Goal: Information Seeking & Learning: Understand process/instructions

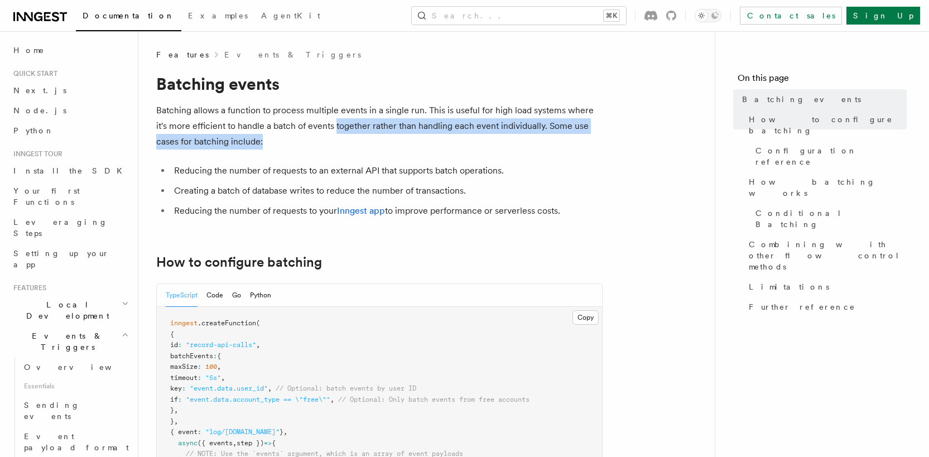
click at [336, 138] on p "Batching allows a function to process multiple events in a single run. This is …" at bounding box center [379, 126] width 447 height 47
click at [336, 140] on p "Batching allows a function to process multiple events in a single run. This is …" at bounding box center [379, 126] width 447 height 47
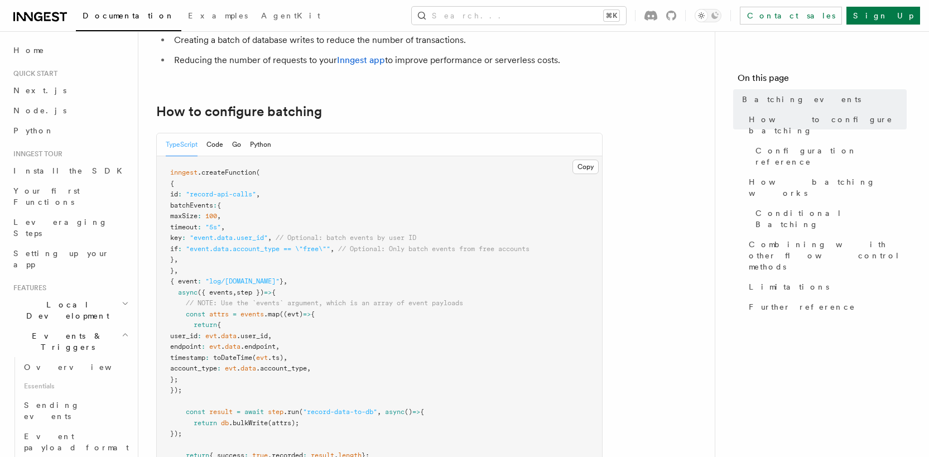
scroll to position [72, 0]
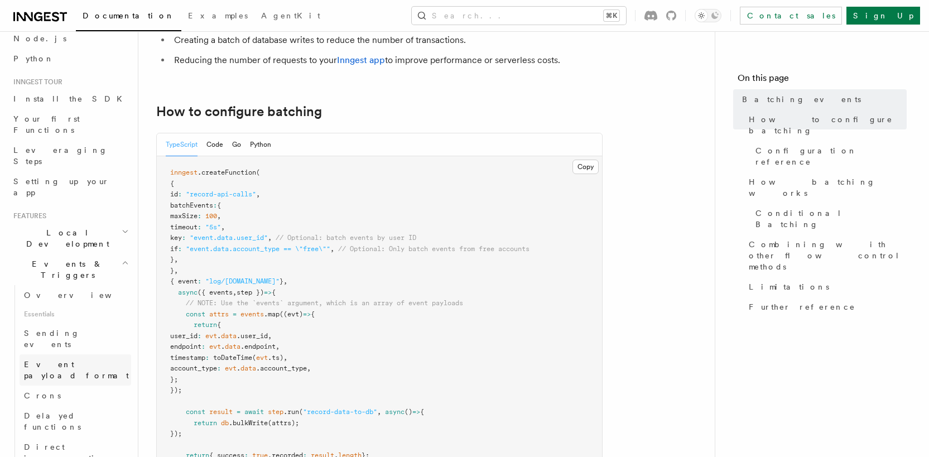
click at [79, 360] on span "Event payload format" at bounding box center [76, 370] width 105 height 20
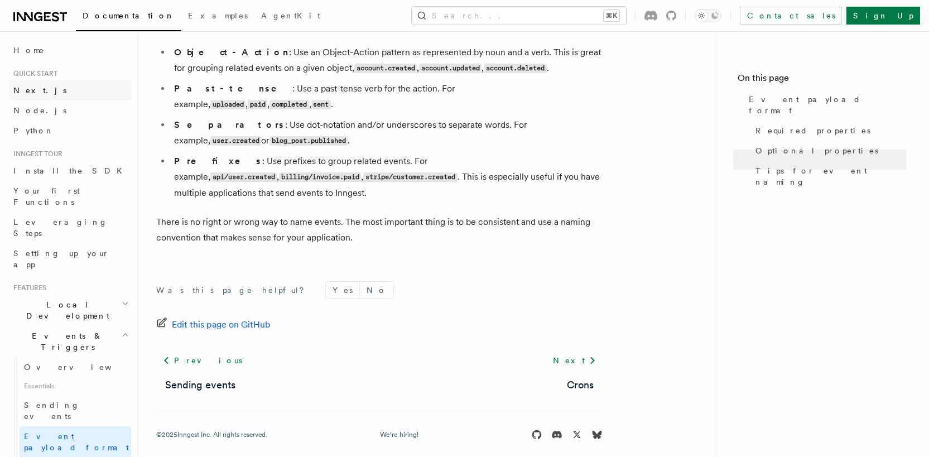
click at [45, 90] on link "Next.js" at bounding box center [70, 90] width 122 height 20
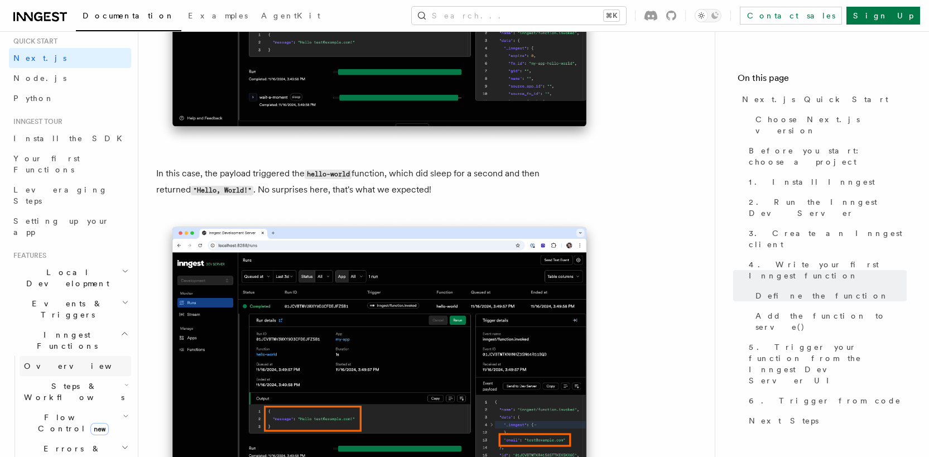
scroll to position [79, 0]
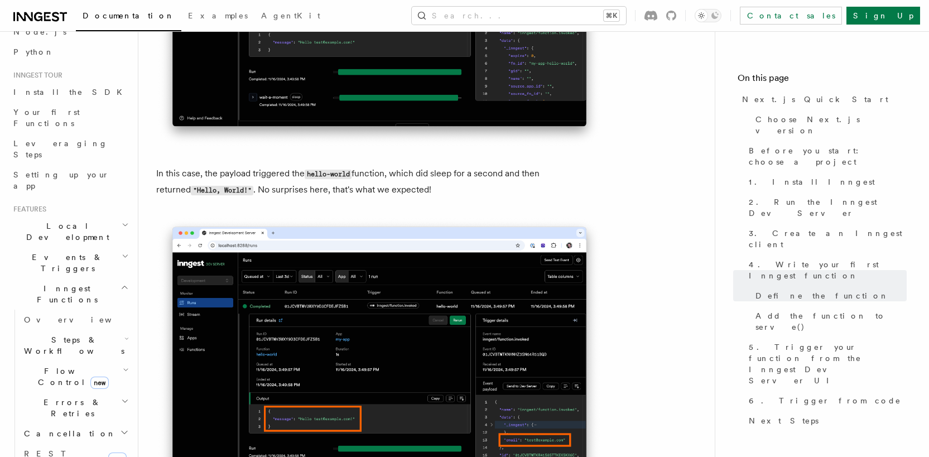
click at [122, 252] on icon "button" at bounding box center [125, 256] width 7 height 9
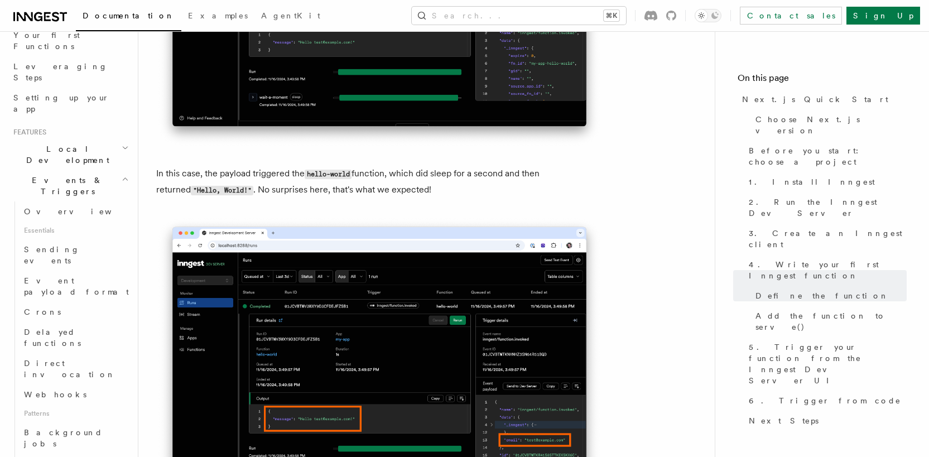
scroll to position [166, 0]
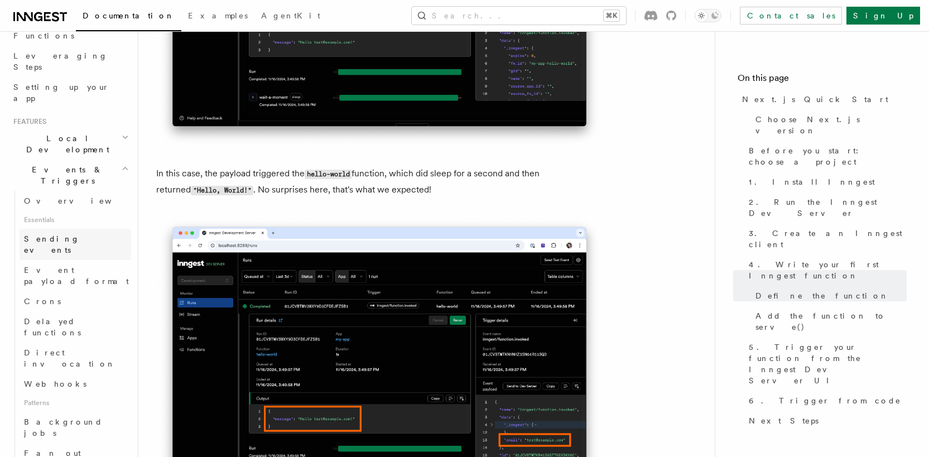
click at [66, 229] on link "Sending events" at bounding box center [76, 244] width 112 height 31
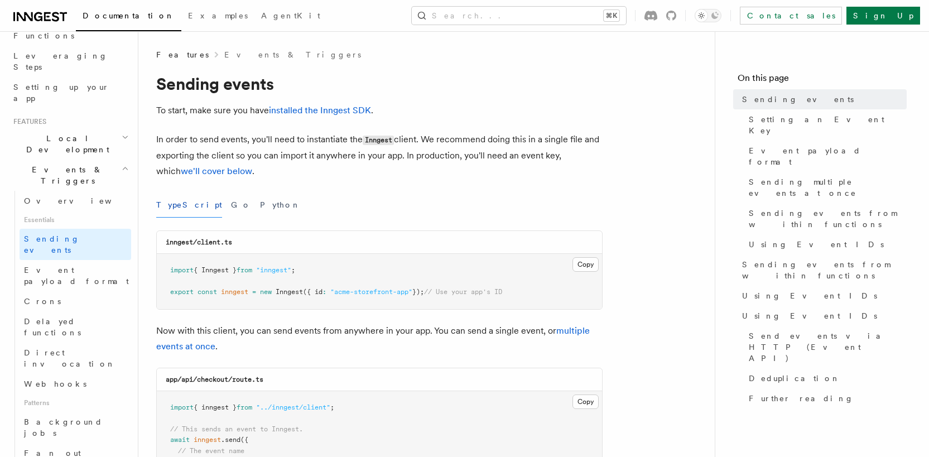
scroll to position [1, 0]
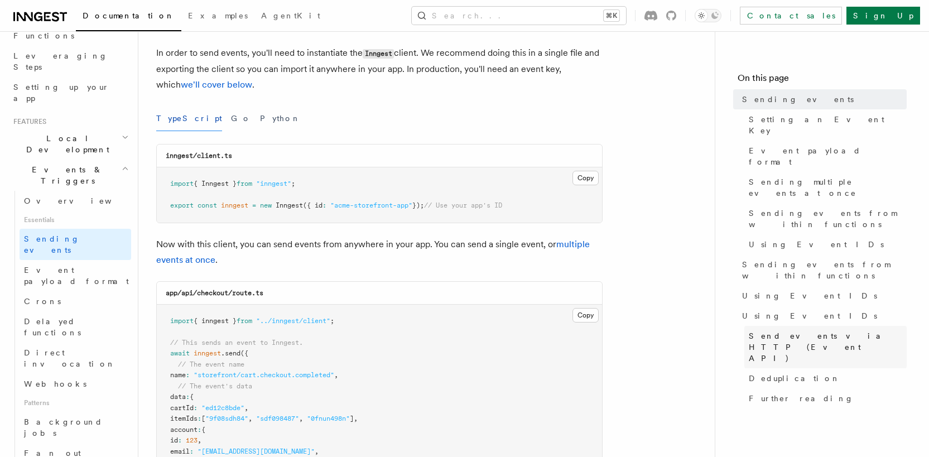
click at [751, 330] on span "Send events via HTTP (Event API)" at bounding box center [828, 346] width 158 height 33
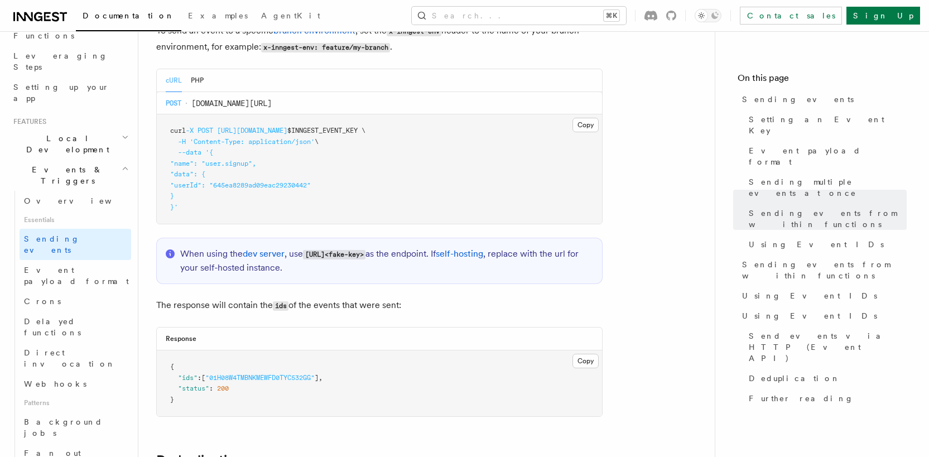
scroll to position [2499, 0]
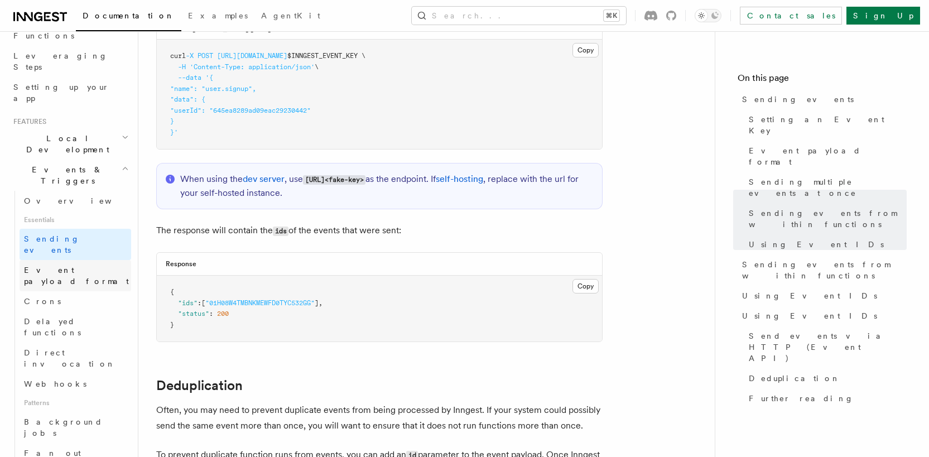
click at [59, 266] on span "Event payload format" at bounding box center [76, 276] width 105 height 20
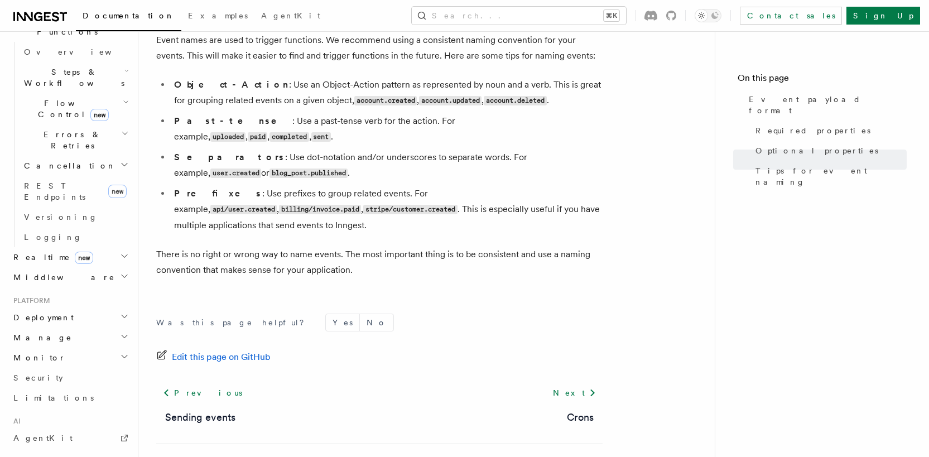
scroll to position [797, 0]
